Goal: Transaction & Acquisition: Purchase product/service

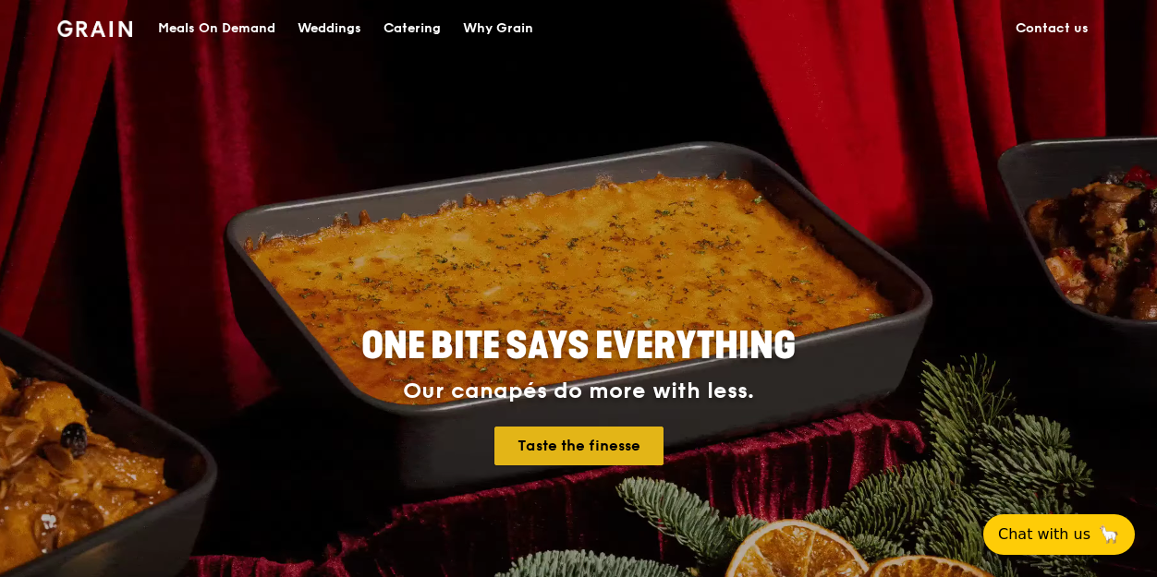
click at [575, 437] on link "Taste the finesse" at bounding box center [578, 446] width 169 height 39
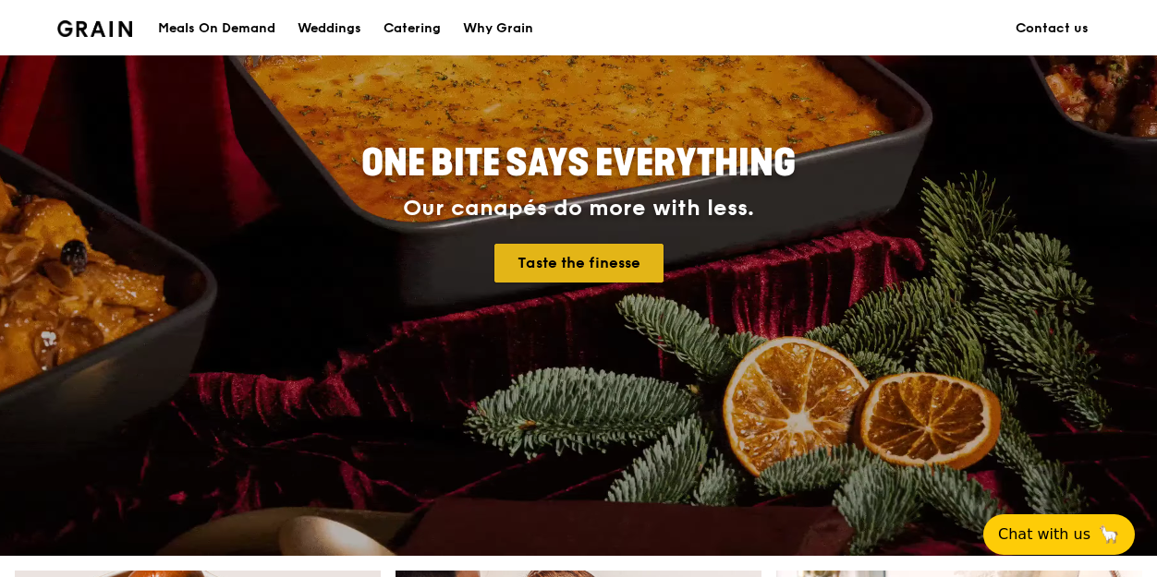
scroll to position [185, 0]
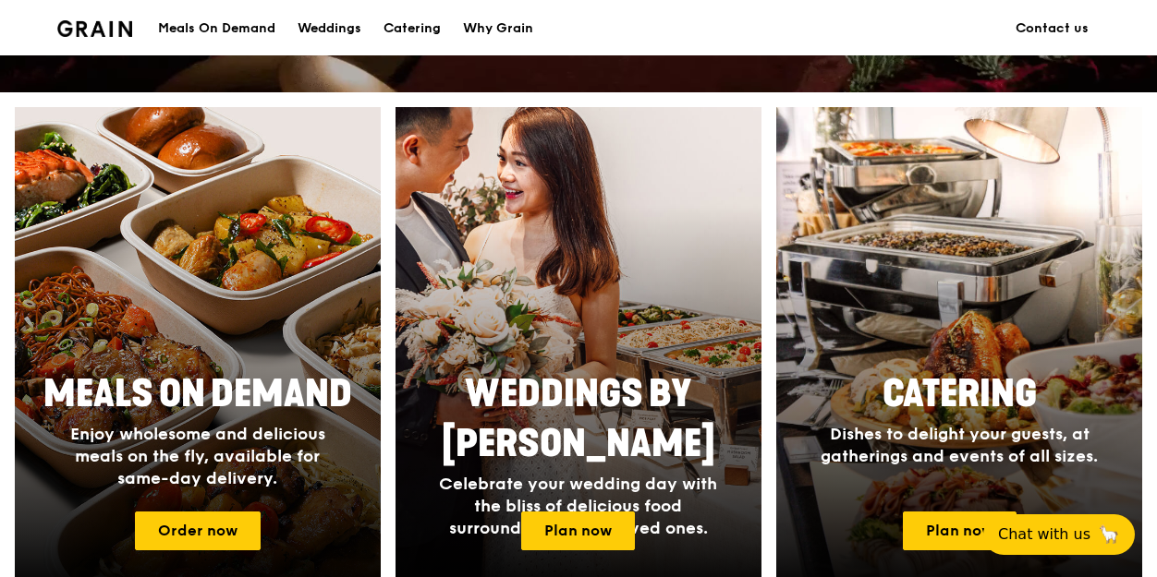
scroll to position [739, 0]
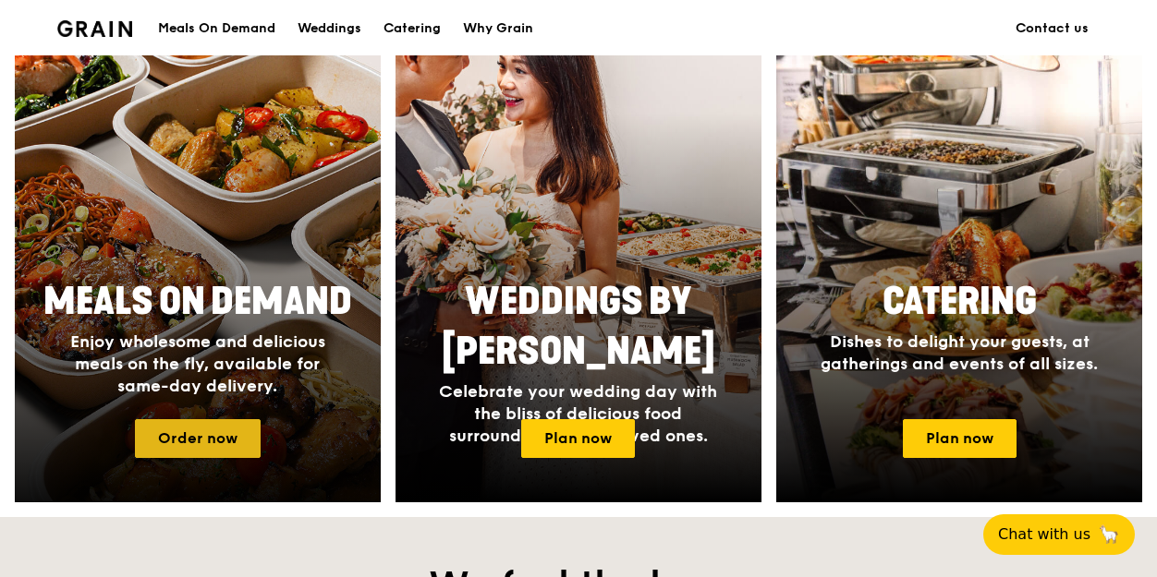
click at [200, 424] on link "Order now" at bounding box center [198, 438] width 126 height 39
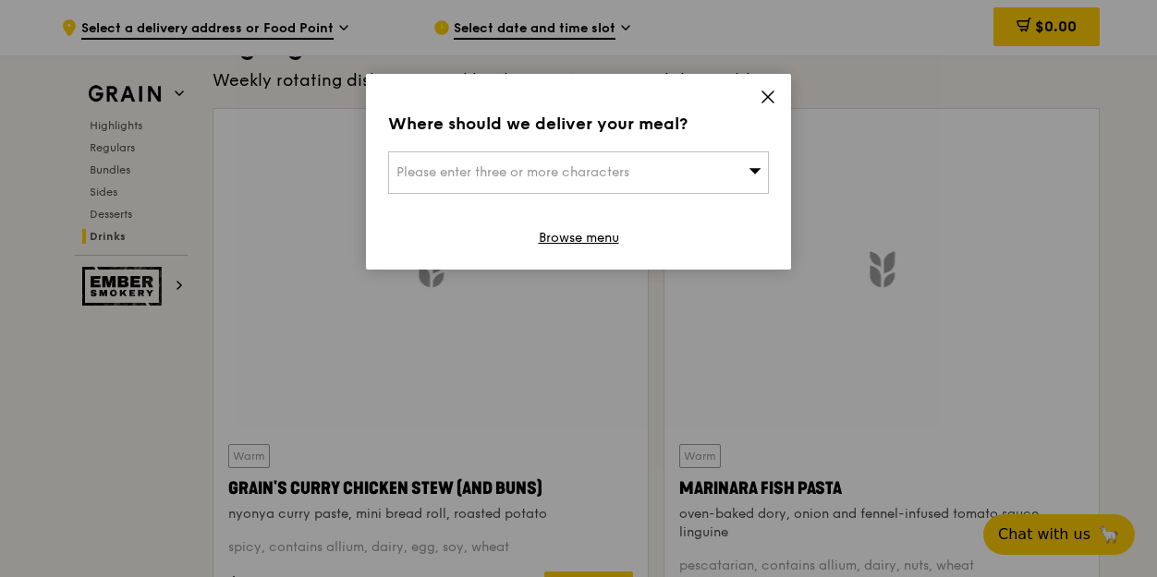
scroll to position [7831, 0]
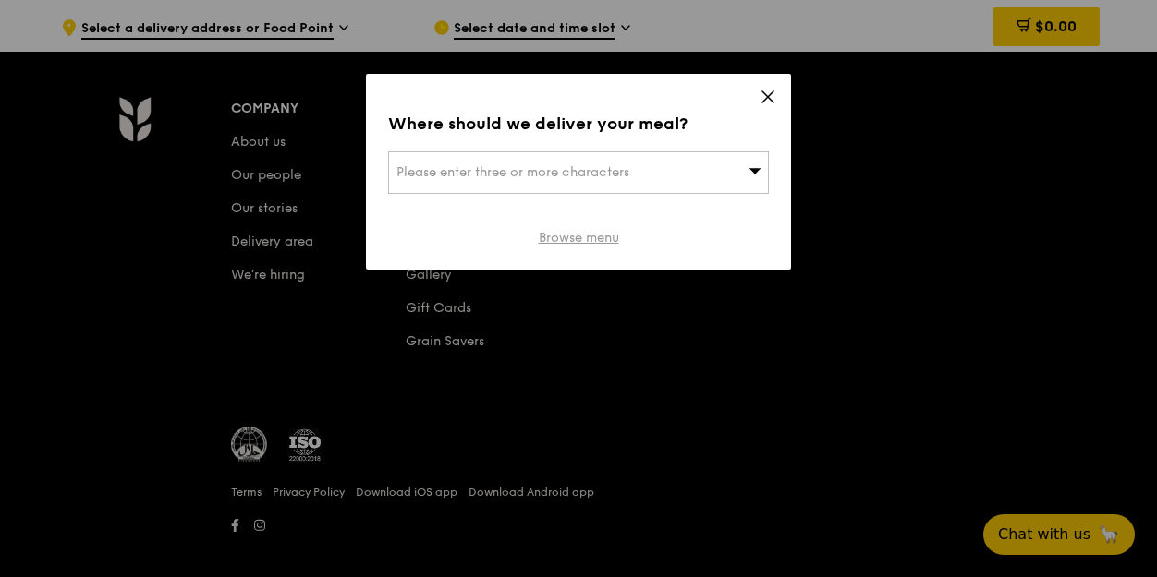
click at [594, 234] on link "Browse menu" at bounding box center [579, 238] width 80 height 18
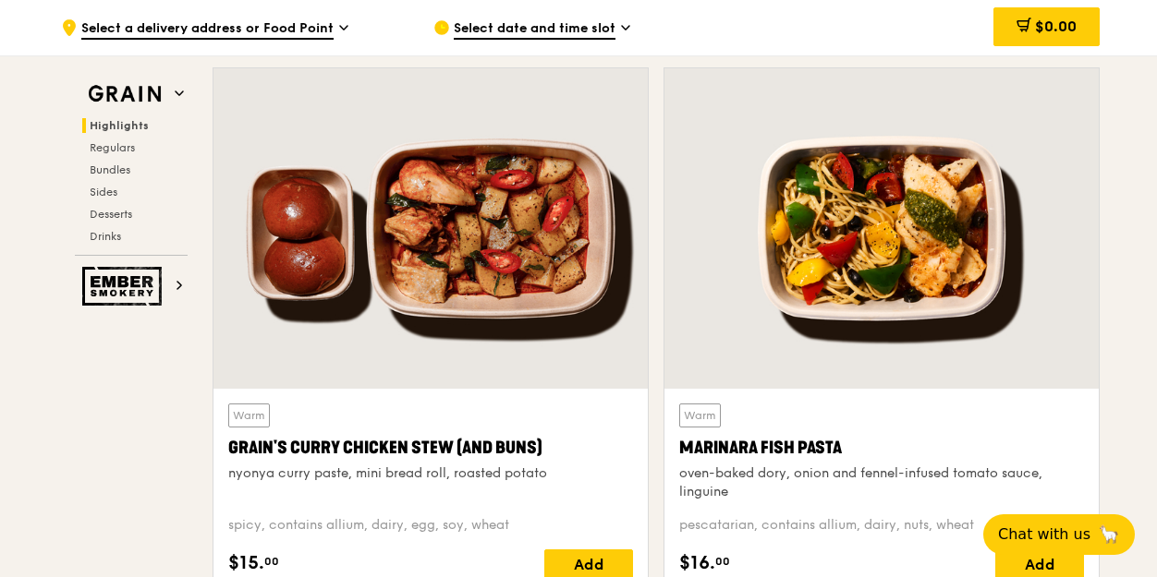
scroll to position [632, 0]
